Goal: Check status: Check status

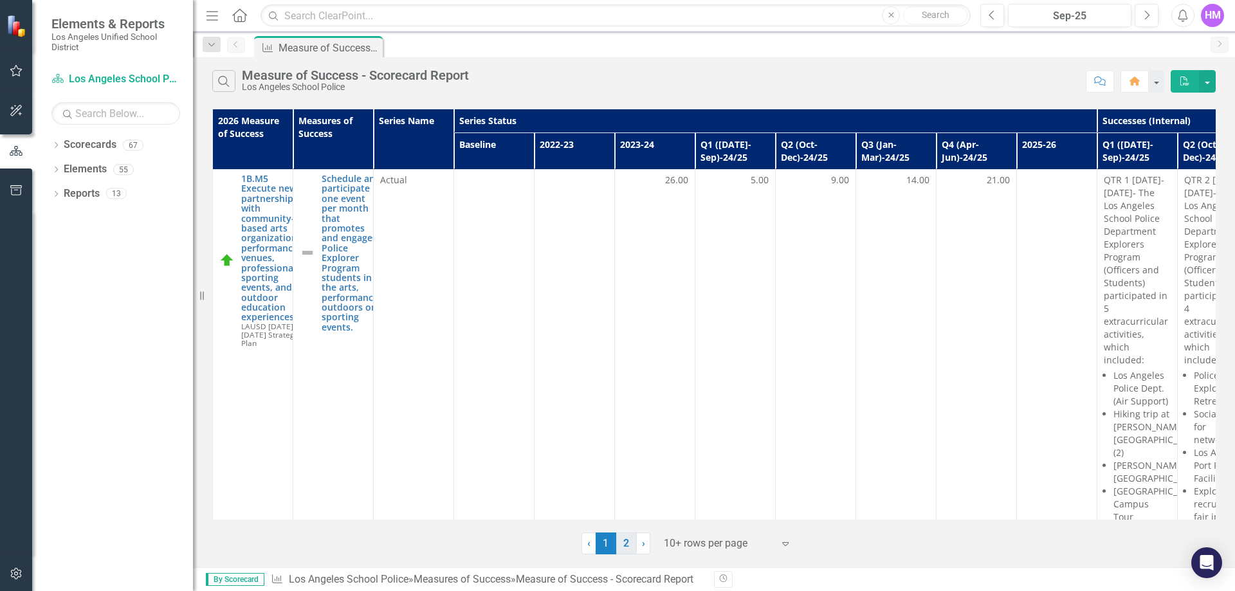
click at [623, 551] on link "2" at bounding box center [626, 544] width 21 height 22
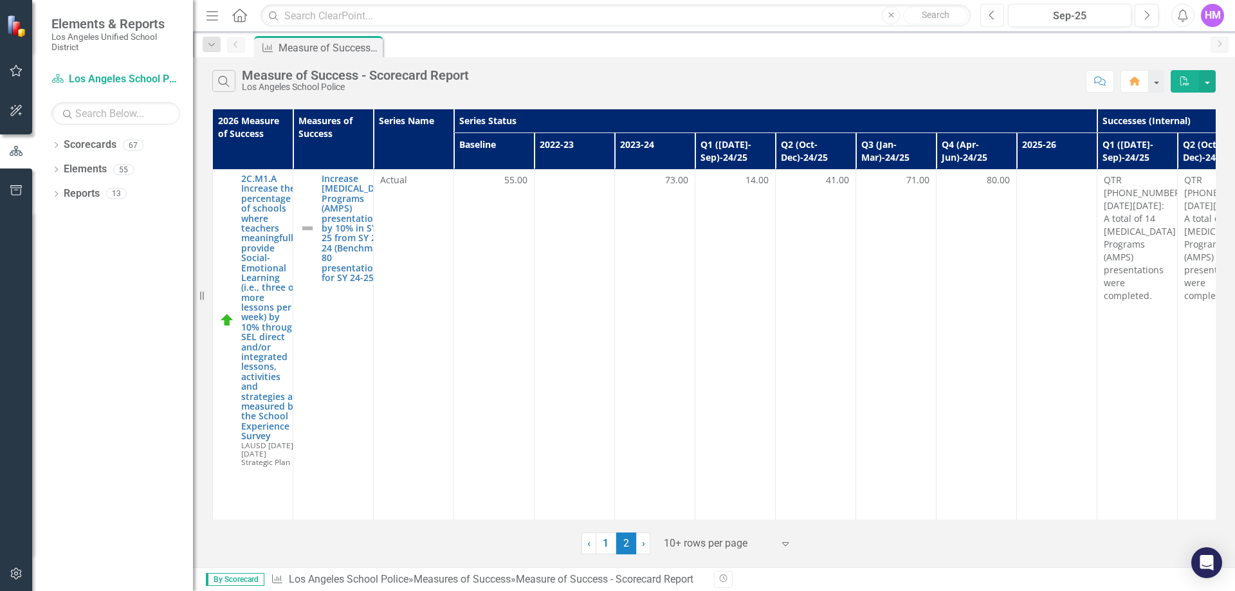
click at [995, 19] on icon "Previous" at bounding box center [992, 16] width 7 height 12
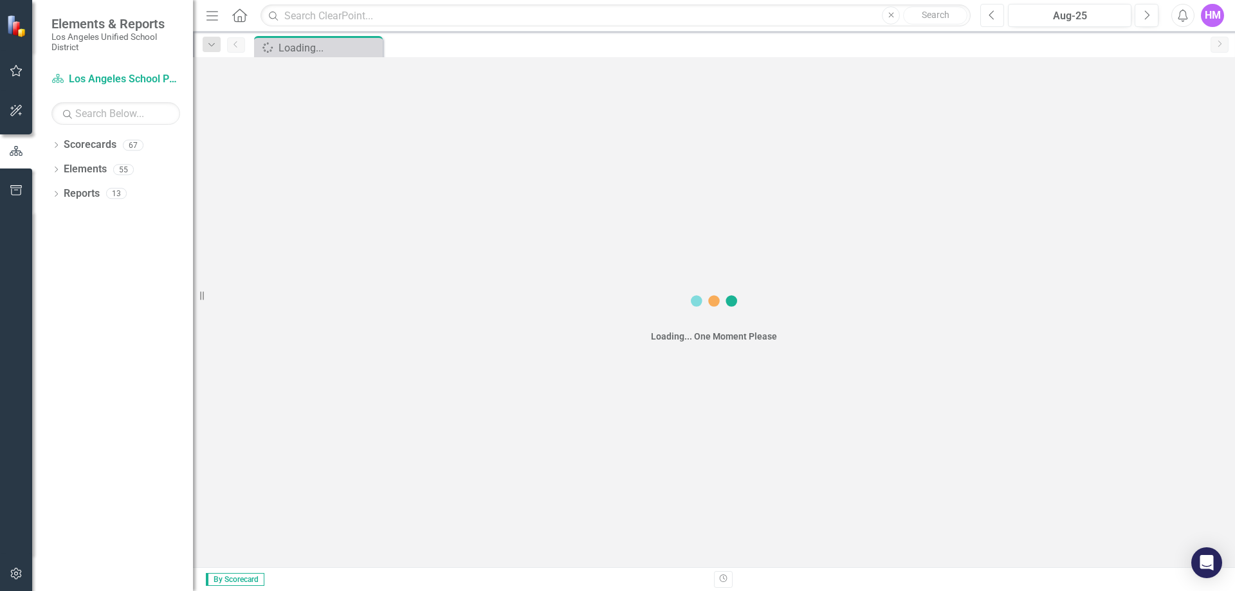
click at [995, 19] on icon "Previous" at bounding box center [992, 16] width 7 height 12
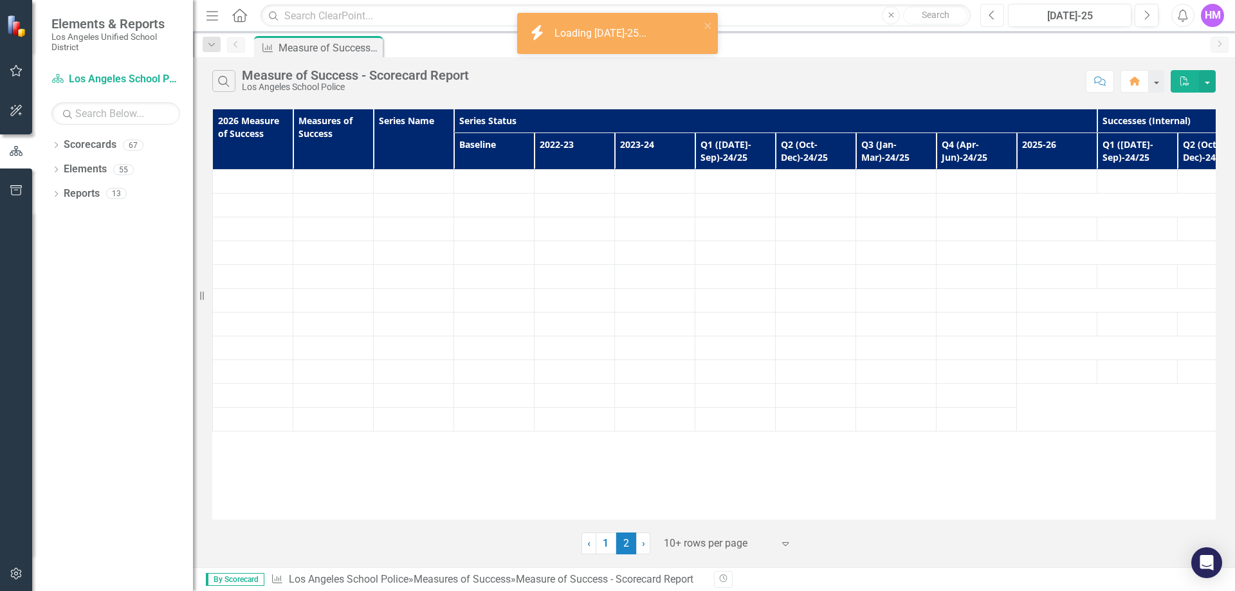
click at [995, 19] on icon "Previous" at bounding box center [992, 16] width 7 height 12
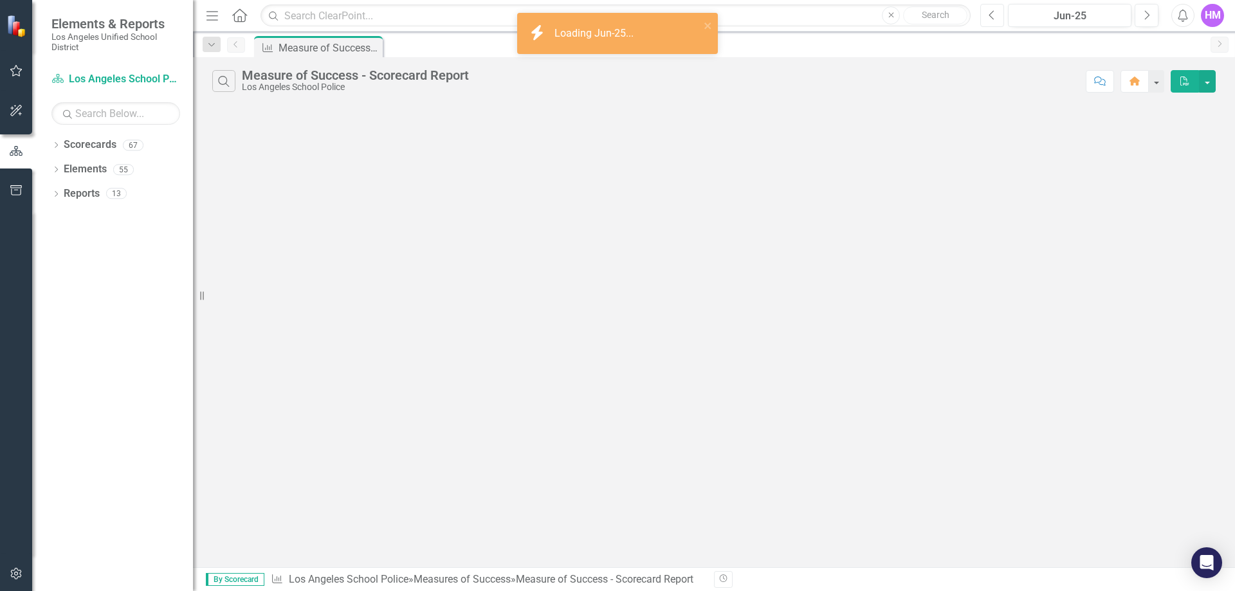
click at [993, 15] on icon "Previous" at bounding box center [992, 16] width 7 height 12
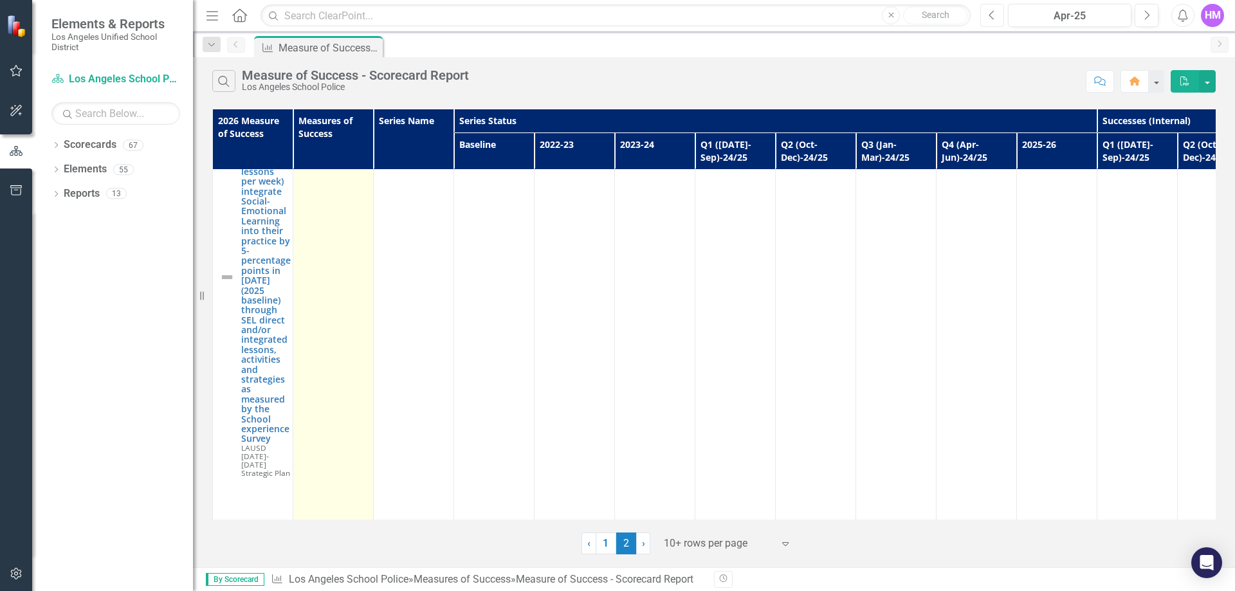
scroll to position [772, 0]
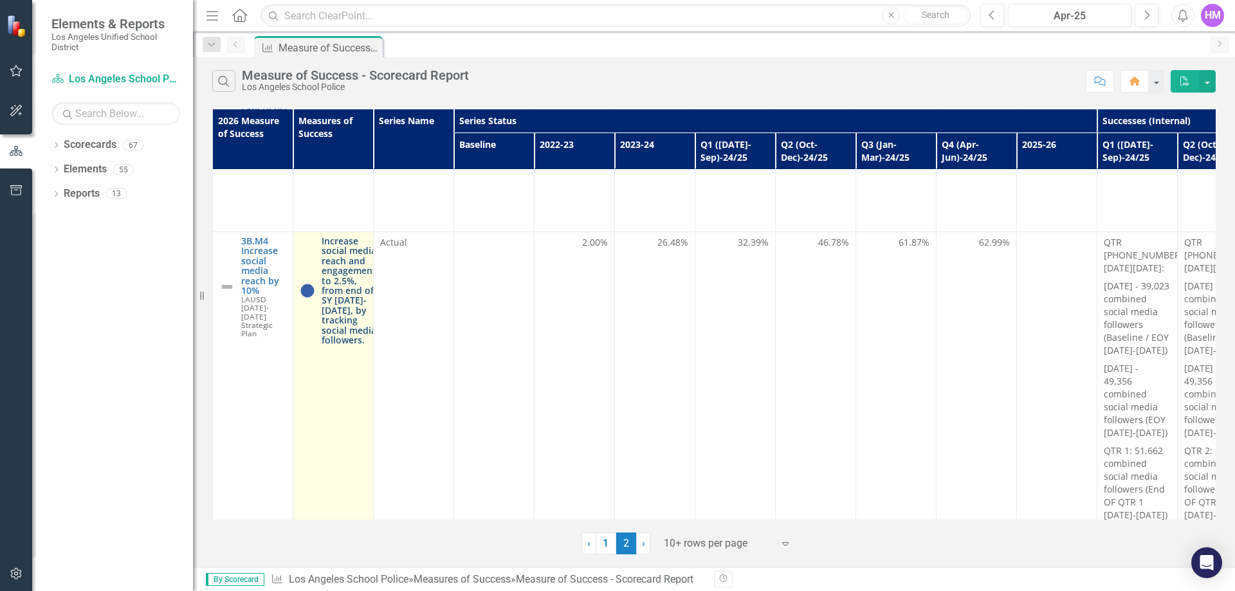
click at [344, 248] on link "Increase social media reach and engagement to 2.5%, from end of SY [DATE]-[DATE…" at bounding box center [349, 290] width 55 height 109
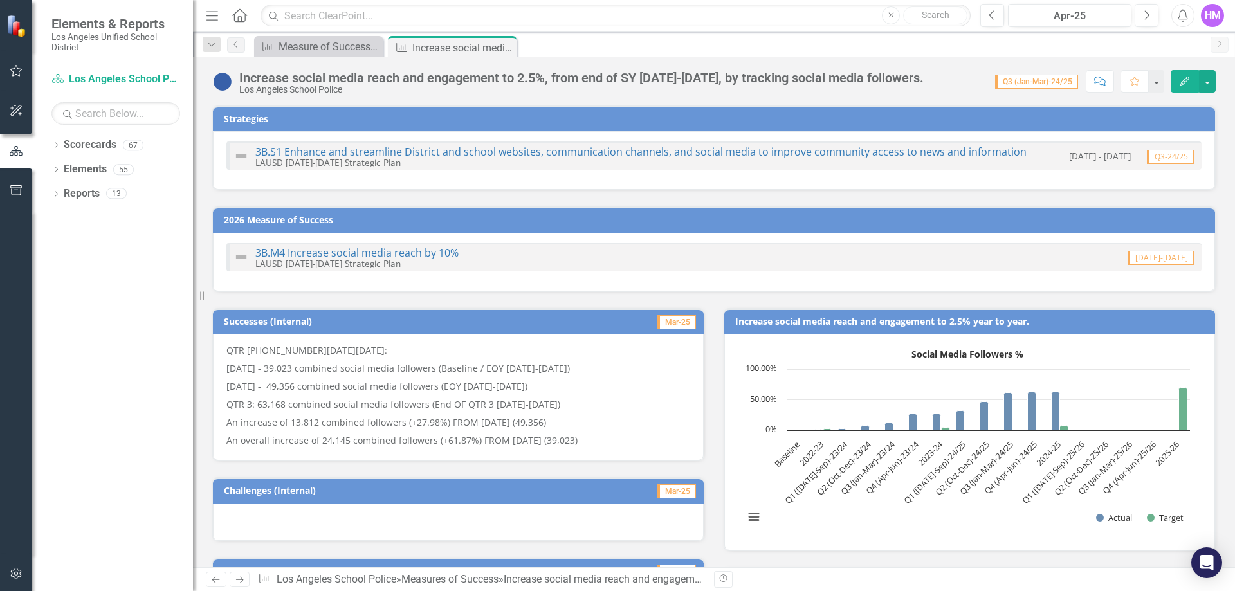
checkbox input "true"
